Goal: Go to known website: Access a specific website the user already knows

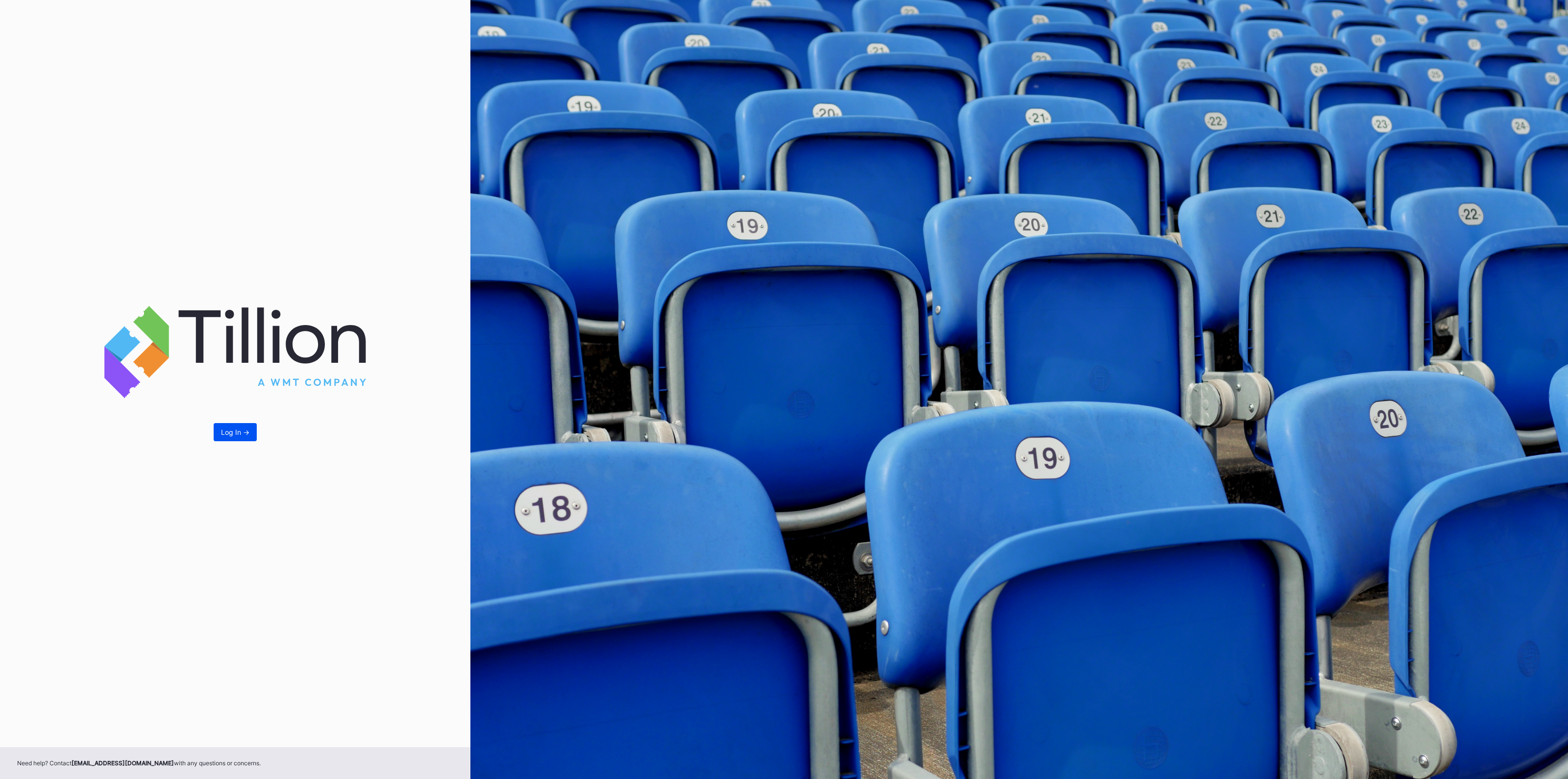
click at [241, 429] on div "Log In ->" at bounding box center [235, 432] width 29 height 9
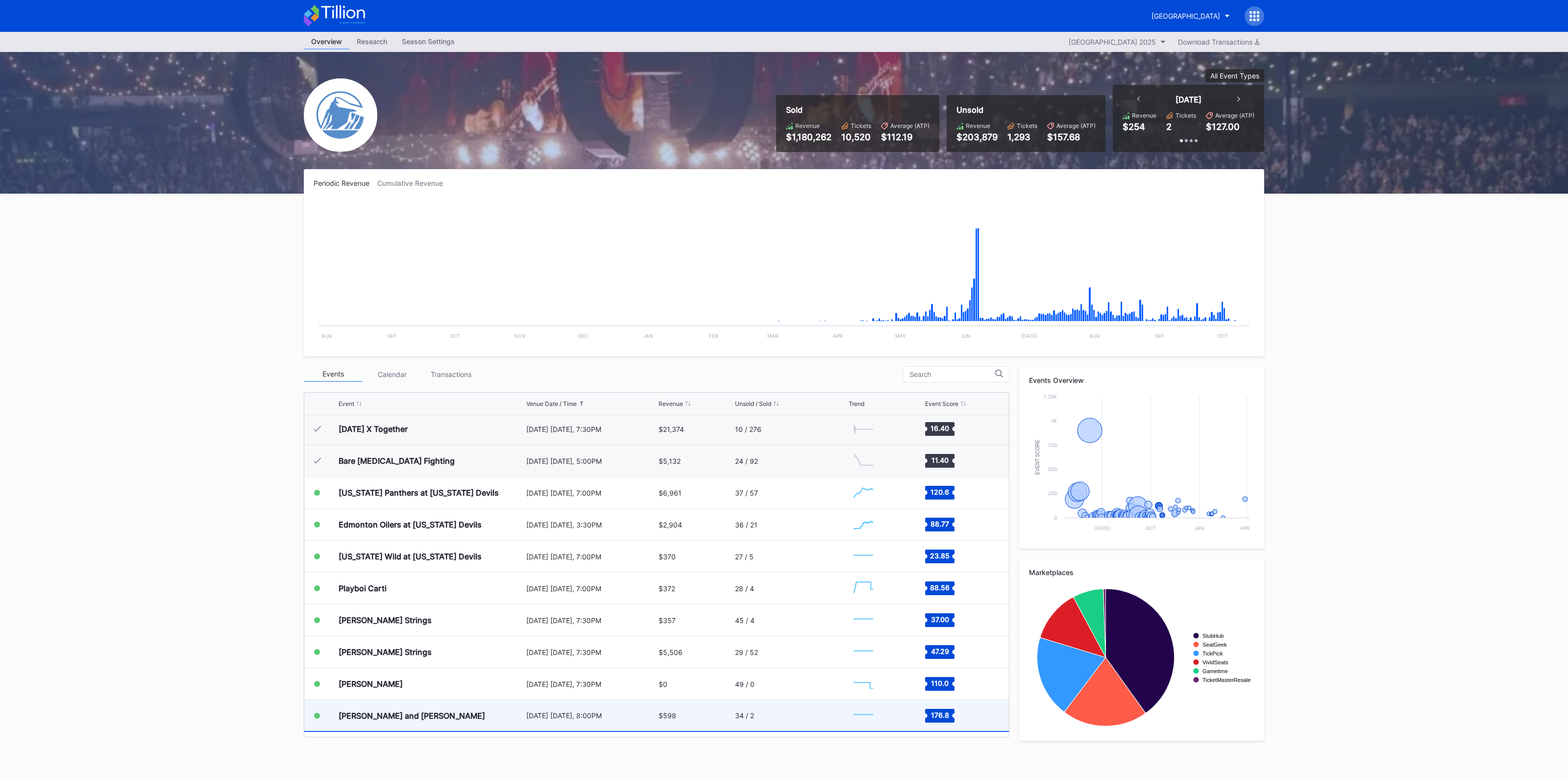
scroll to position [1752, 0]
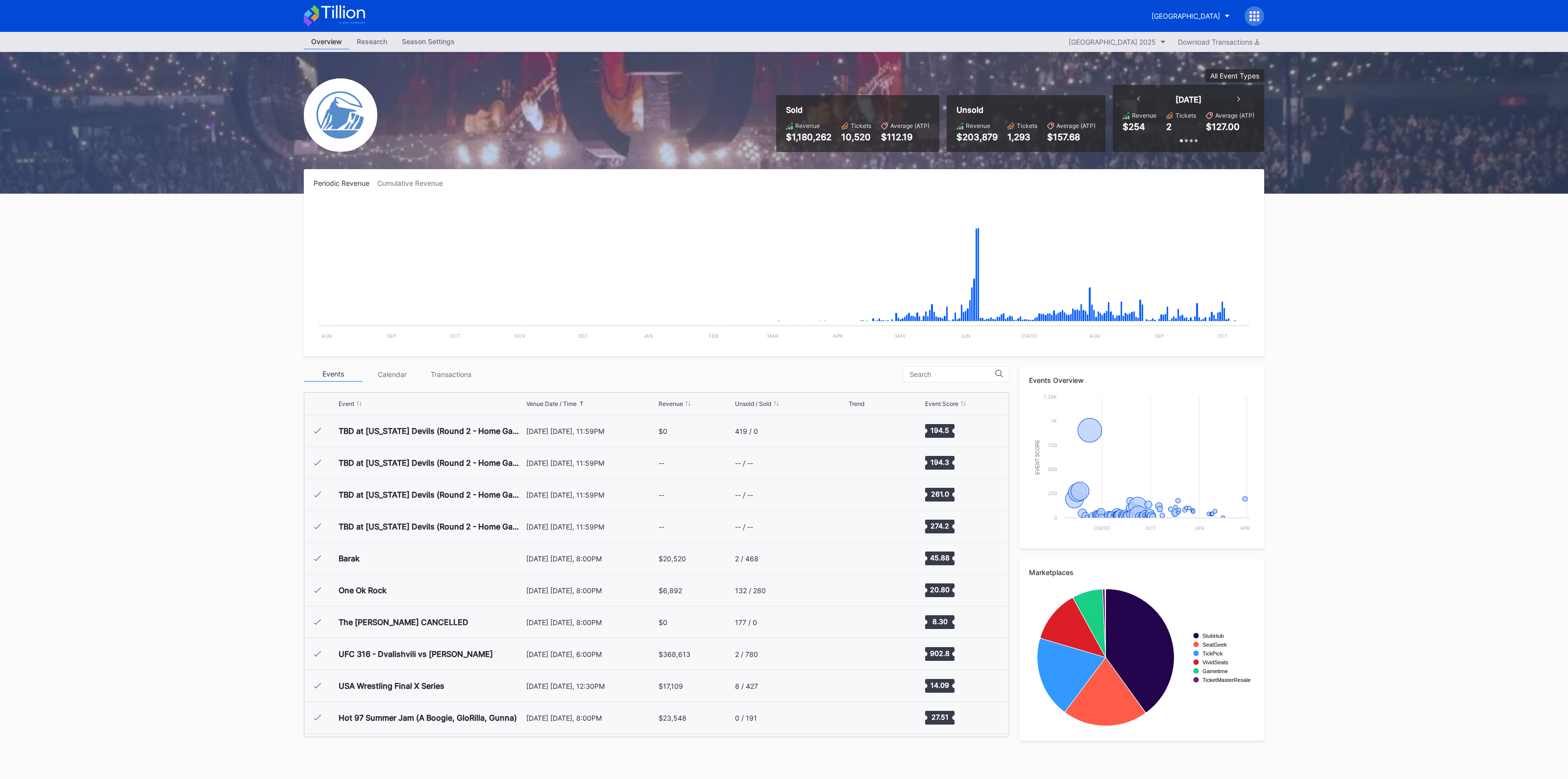
scroll to position [1752, 0]
